Goal: Task Accomplishment & Management: Manage account settings

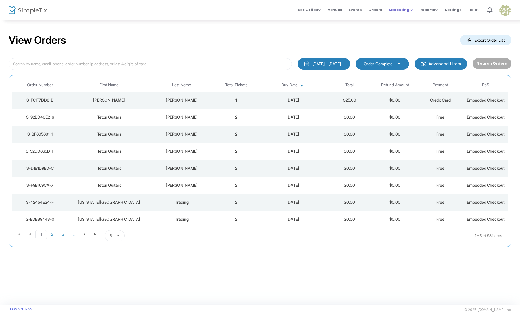
click at [400, 10] on span "Marketing" at bounding box center [401, 9] width 24 height 5
click at [401, 15] on li "Promo Codes" at bounding box center [411, 19] width 45 height 11
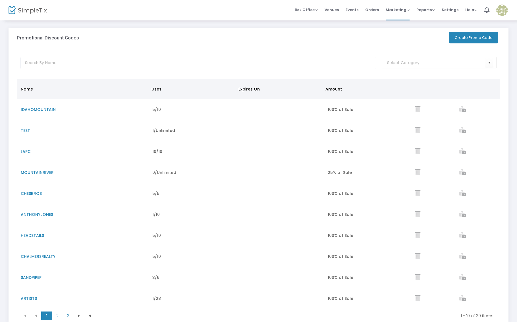
click at [467, 39] on button "Create Promo Code" at bounding box center [473, 38] width 49 height 12
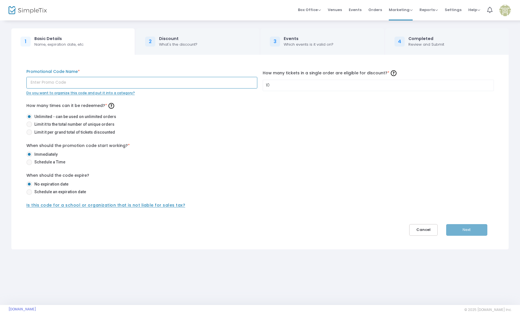
click at [139, 82] on input "text" at bounding box center [141, 83] width 231 height 12
type input "dawnidaho"
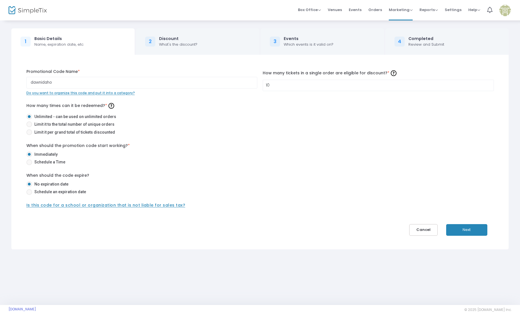
click at [30, 127] on span at bounding box center [29, 125] width 6 height 6
click at [29, 127] on input "Limit it to the total number of unique orders" at bounding box center [29, 127] width 0 height 0
radio input "true"
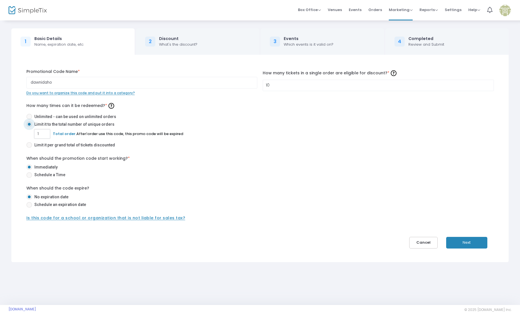
click at [44, 136] on input "1" at bounding box center [42, 134] width 15 height 11
click at [160, 141] on mat-radio-group "Unlimited - can be used on unlimited orders Limit it to the total number of uni…" at bounding box center [260, 132] width 468 height 36
click at [475, 245] on button "Next" at bounding box center [466, 243] width 41 height 12
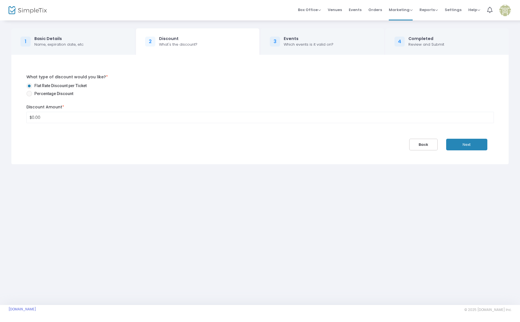
click at [29, 95] on span at bounding box center [29, 94] width 6 height 6
click at [29, 97] on input "Percentage Discount" at bounding box center [29, 97] width 0 height 0
radio input "true"
click at [41, 122] on input "0" at bounding box center [260, 117] width 467 height 11
type input "100.00%"
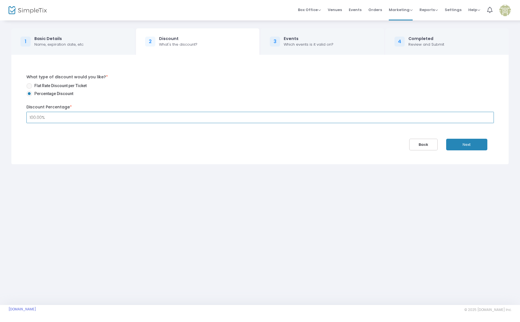
click at [469, 148] on button "Next" at bounding box center [466, 145] width 41 height 12
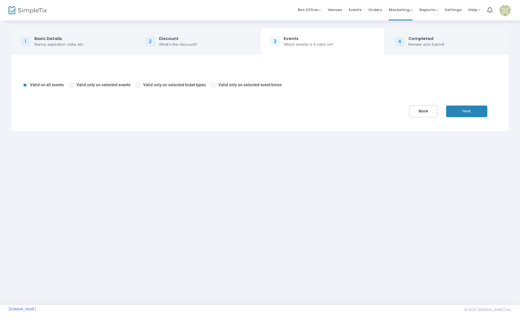
click at [472, 109] on button "Next" at bounding box center [466, 112] width 41 height 12
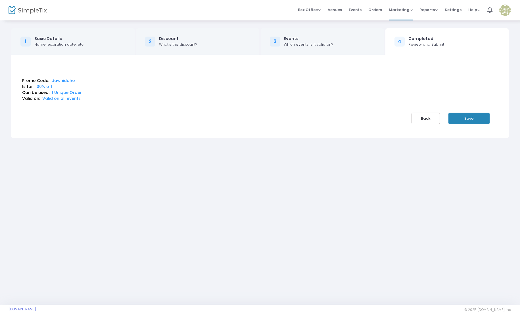
click at [472, 114] on button "Save" at bounding box center [469, 119] width 41 height 12
